Goal: Find specific page/section: Find specific page/section

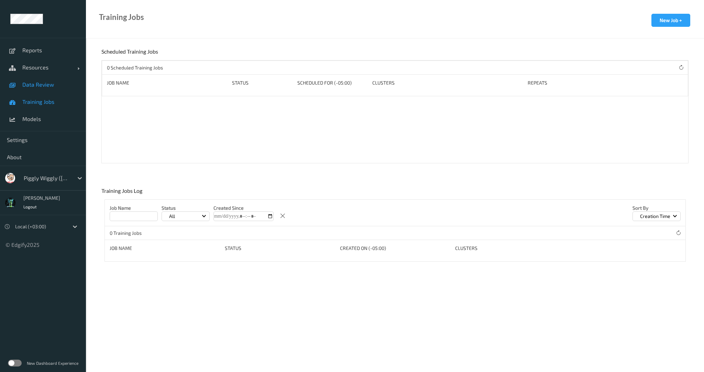
click at [36, 87] on span "Data Review" at bounding box center [50, 84] width 57 height 7
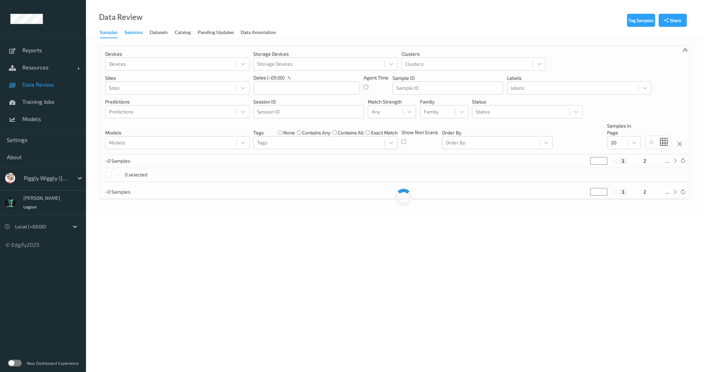
click at [136, 31] on div "Sessions" at bounding box center [133, 33] width 18 height 9
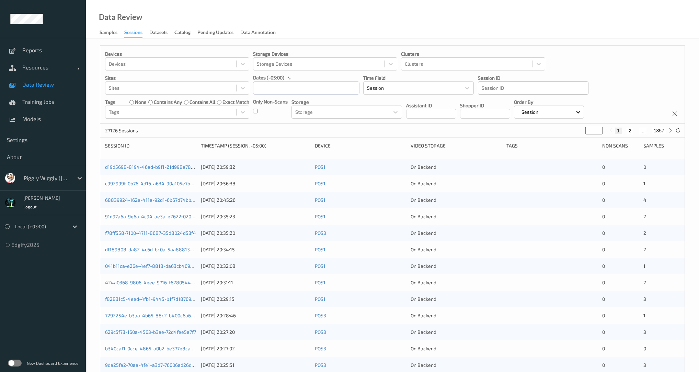
click at [504, 90] on div at bounding box center [533, 88] width 103 height 8
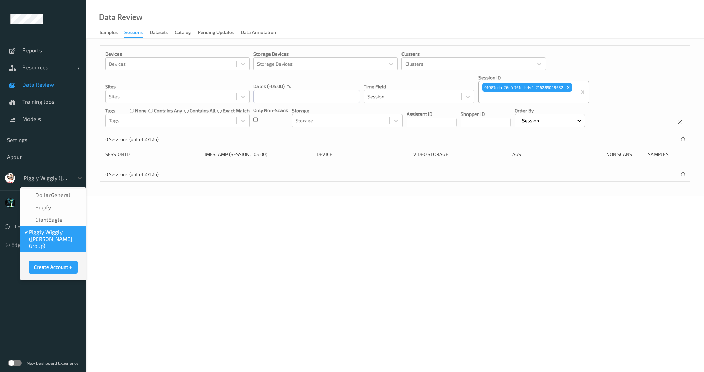
click at [31, 174] on div at bounding box center [47, 178] width 46 height 8
click at [52, 217] on span "GiantEagle" at bounding box center [48, 219] width 27 height 7
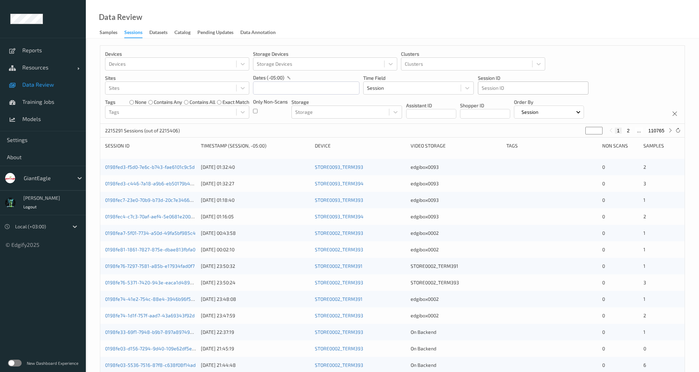
click at [519, 88] on div at bounding box center [533, 88] width 103 height 8
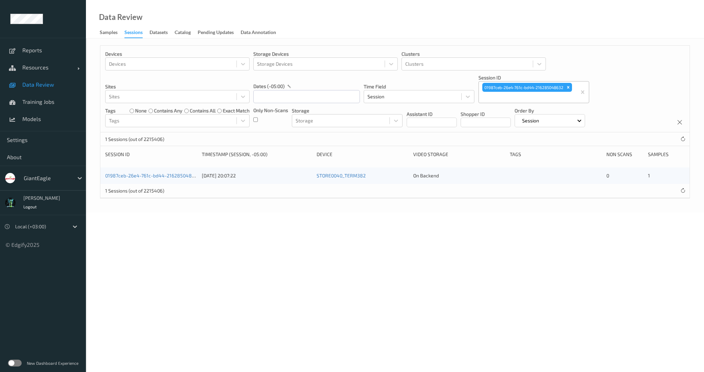
click at [134, 180] on div "01987ceb-26e4-761c-bd44-216285048632 [DATE] 20:07:22 STORE0040_TERM382 On Backe…" at bounding box center [394, 175] width 589 height 16
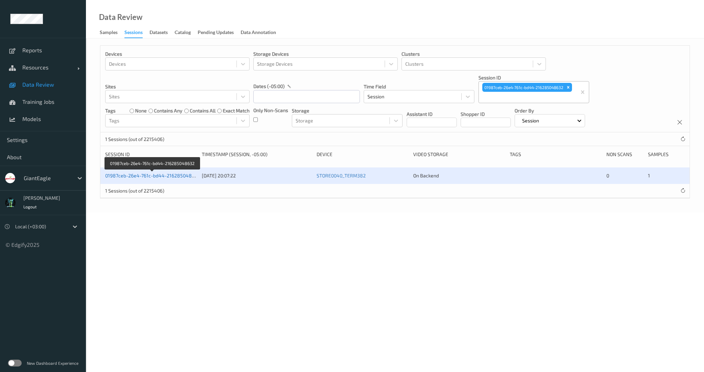
click at [136, 176] on link "01987ceb-26e4-761c-bd44-216285048632" at bounding box center [152, 175] width 95 height 6
